Goal: Task Accomplishment & Management: Manage account settings

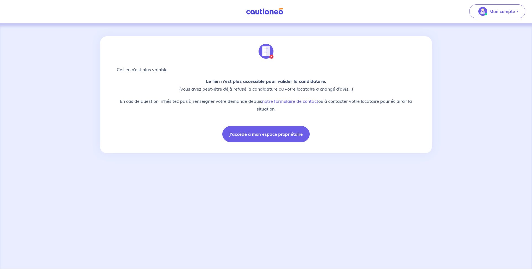
click at [272, 56] on img at bounding box center [266, 51] width 15 height 15
drag, startPoint x: 266, startPoint y: 51, endPoint x: 417, endPoint y: 40, distance: 151.4
click at [417, 40] on div "Ce lien n’est plus valable Le lien n’est plus accessible pour valider la candid…" at bounding box center [265, 92] width 305 height 112
click at [503, 13] on p "Mon compte" at bounding box center [503, 11] width 26 height 7
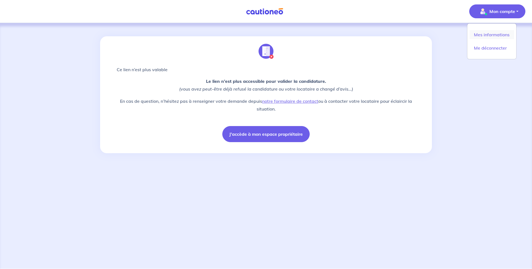
click at [478, 35] on link "Mes informations" at bounding box center [492, 34] width 45 height 9
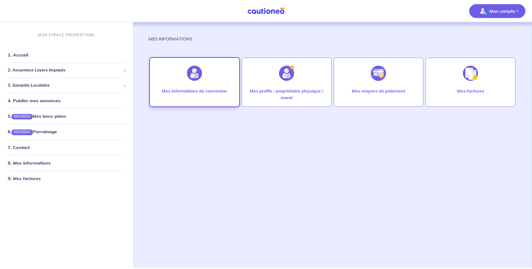
click at [193, 91] on p "Mes informations de connexion" at bounding box center [194, 90] width 65 height 7
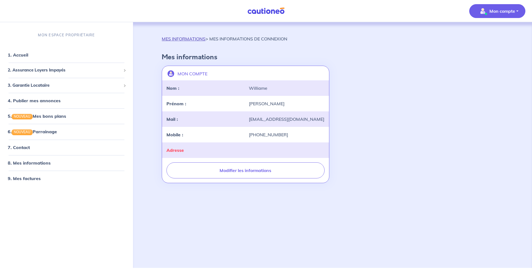
click at [191, 37] on link "MES INFORMATIONS" at bounding box center [184, 39] width 44 height 6
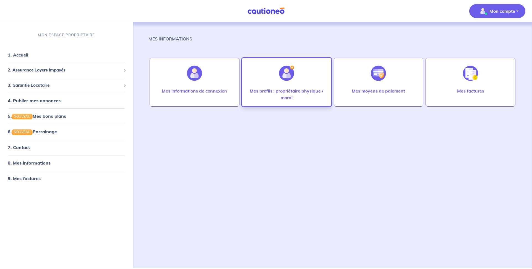
click at [280, 74] on img at bounding box center [286, 73] width 15 height 15
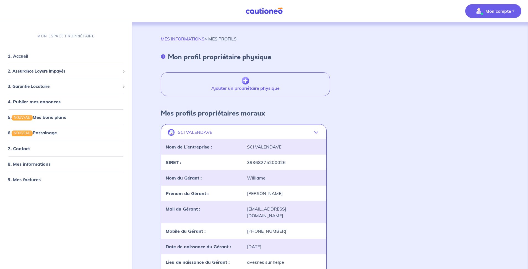
click at [435, 79] on div "Ajouter un propriétaire physique" at bounding box center [330, 81] width 339 height 30
click at [500, 12] on p "Mon compte" at bounding box center [498, 11] width 26 height 7
click at [480, 35] on link "Mes informations" at bounding box center [488, 34] width 45 height 9
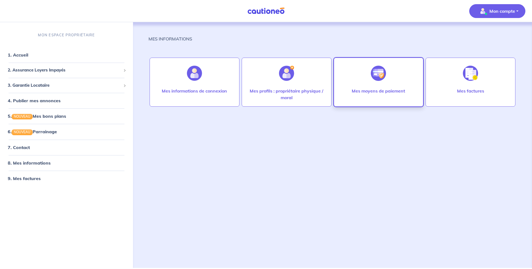
click at [377, 74] on img at bounding box center [378, 73] width 15 height 15
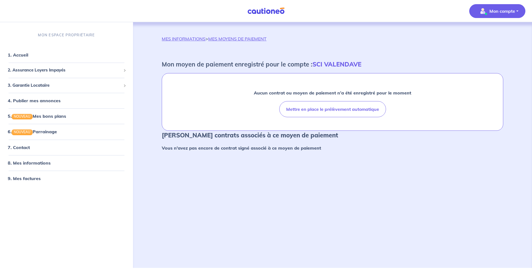
click at [501, 13] on p "Mon compte" at bounding box center [503, 11] width 26 height 7
click at [483, 34] on link "Mes informations" at bounding box center [492, 34] width 45 height 9
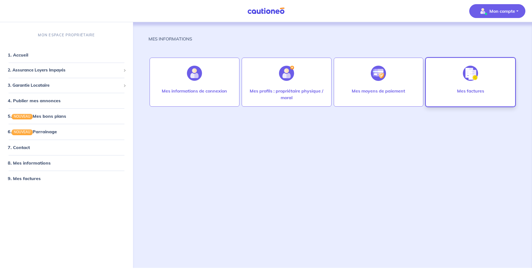
click at [469, 75] on img at bounding box center [470, 73] width 15 height 15
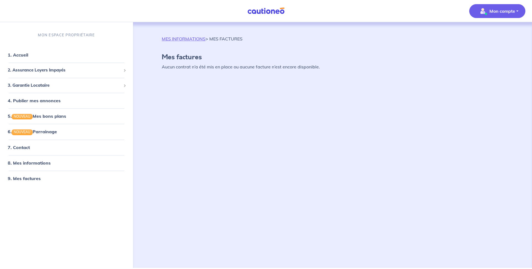
click at [498, 11] on p "Mon compte" at bounding box center [503, 11] width 26 height 7
click at [483, 33] on link "Mes informations" at bounding box center [492, 34] width 45 height 9
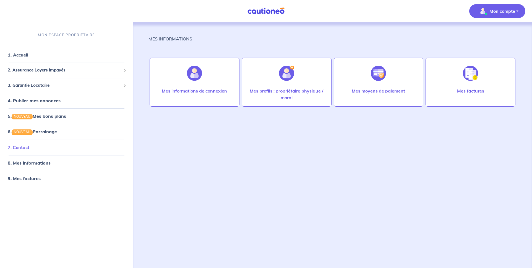
click at [19, 147] on link "7. Contact" at bounding box center [19, 147] width 22 height 6
